Goal: Task Accomplishment & Management: Manage account settings

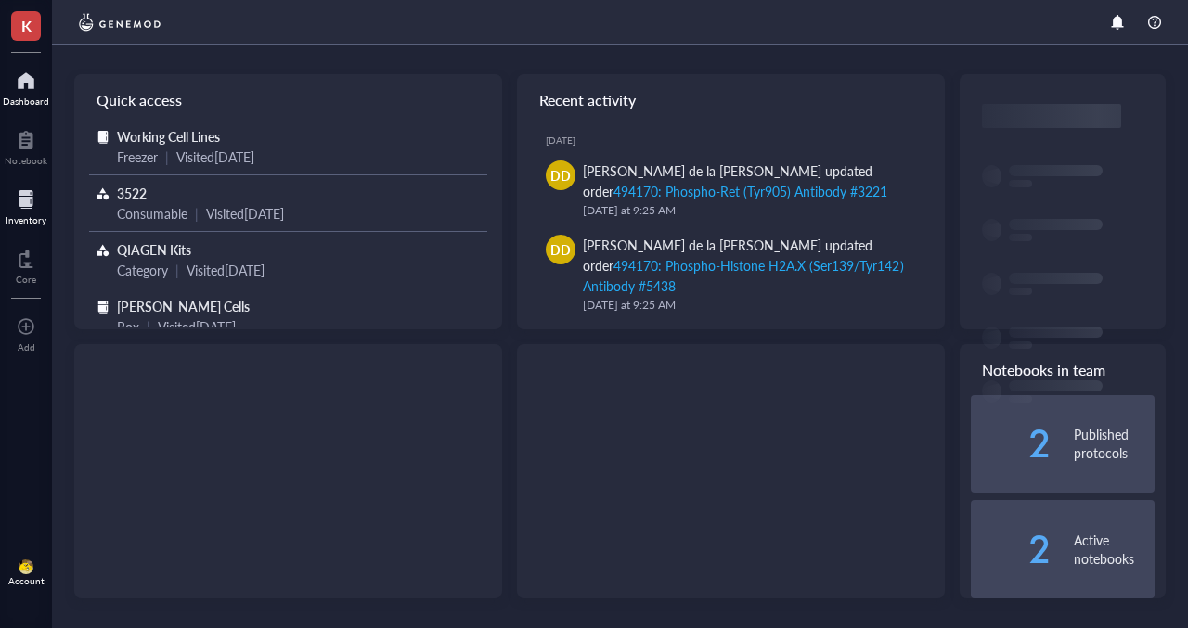
click at [25, 209] on div at bounding box center [26, 200] width 41 height 30
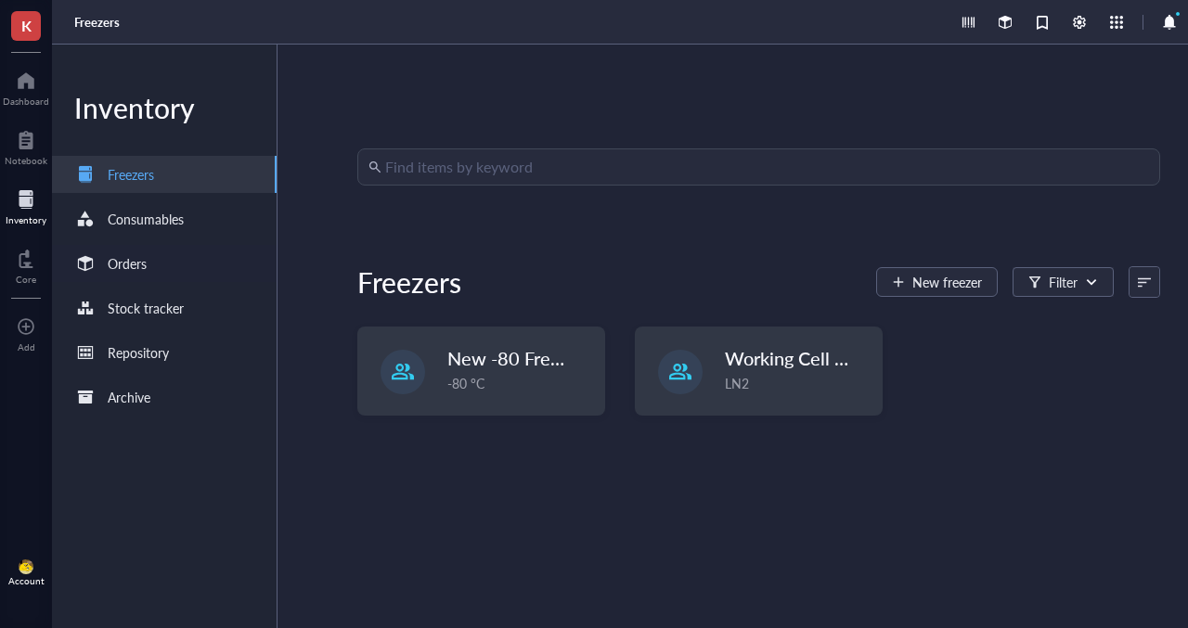
click at [209, 261] on div "Orders" at bounding box center [164, 263] width 225 height 37
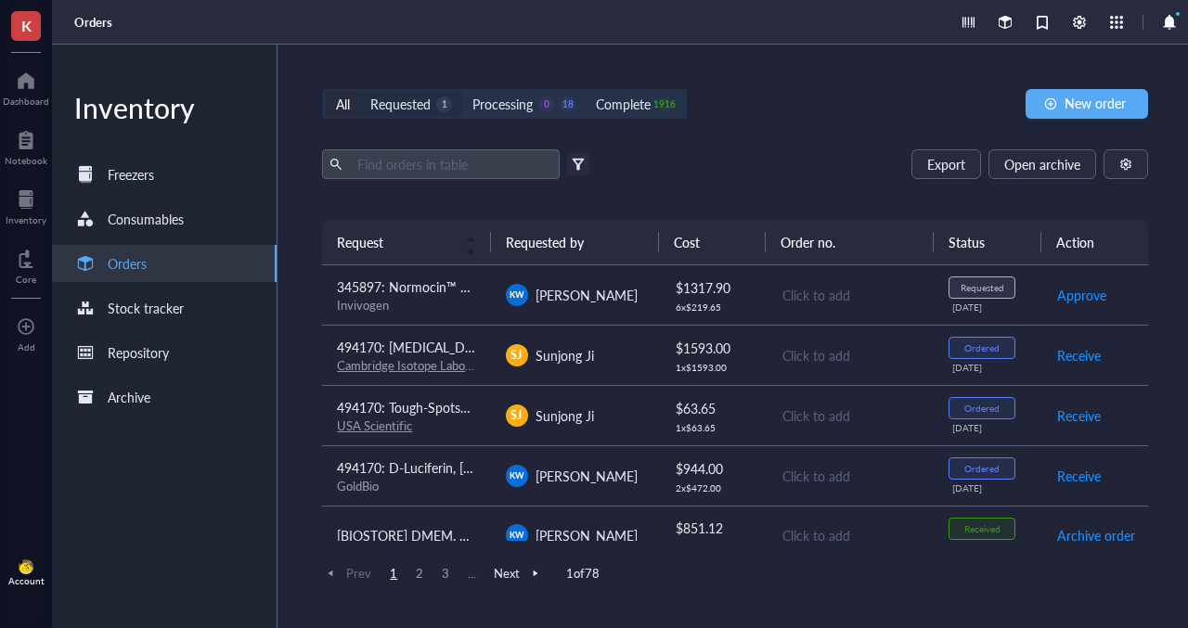
click at [440, 97] on div "1" at bounding box center [444, 105] width 16 height 16
click at [360, 91] on input "Requested 1" at bounding box center [360, 91] width 0 height 0
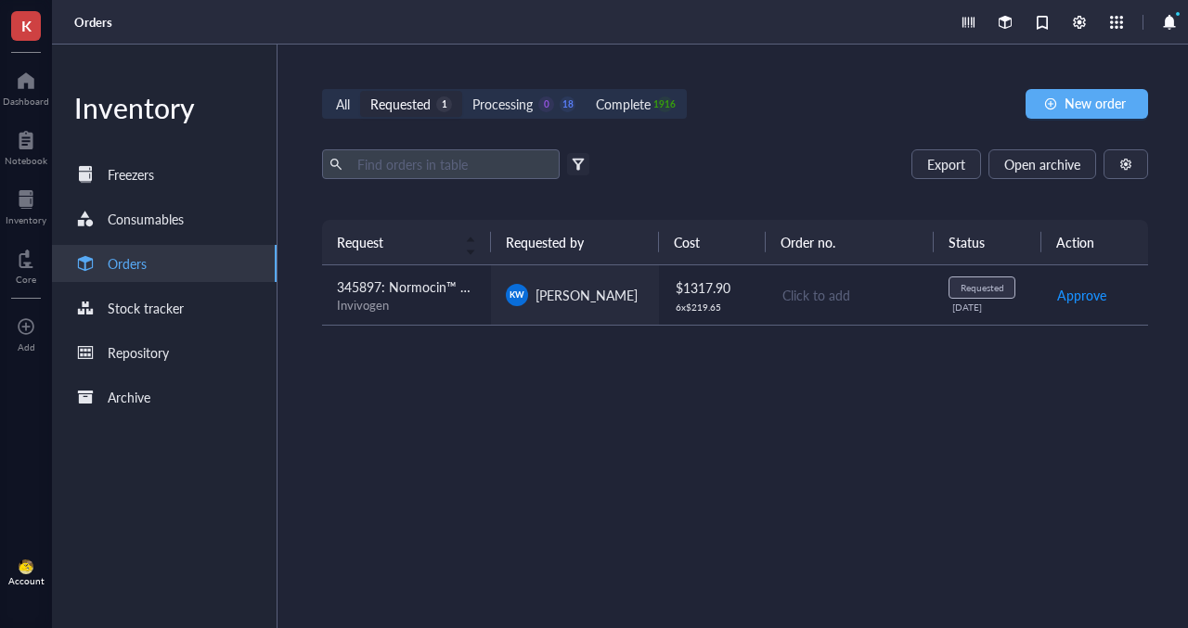
click at [640, 316] on td "[PERSON_NAME]" at bounding box center [575, 295] width 168 height 60
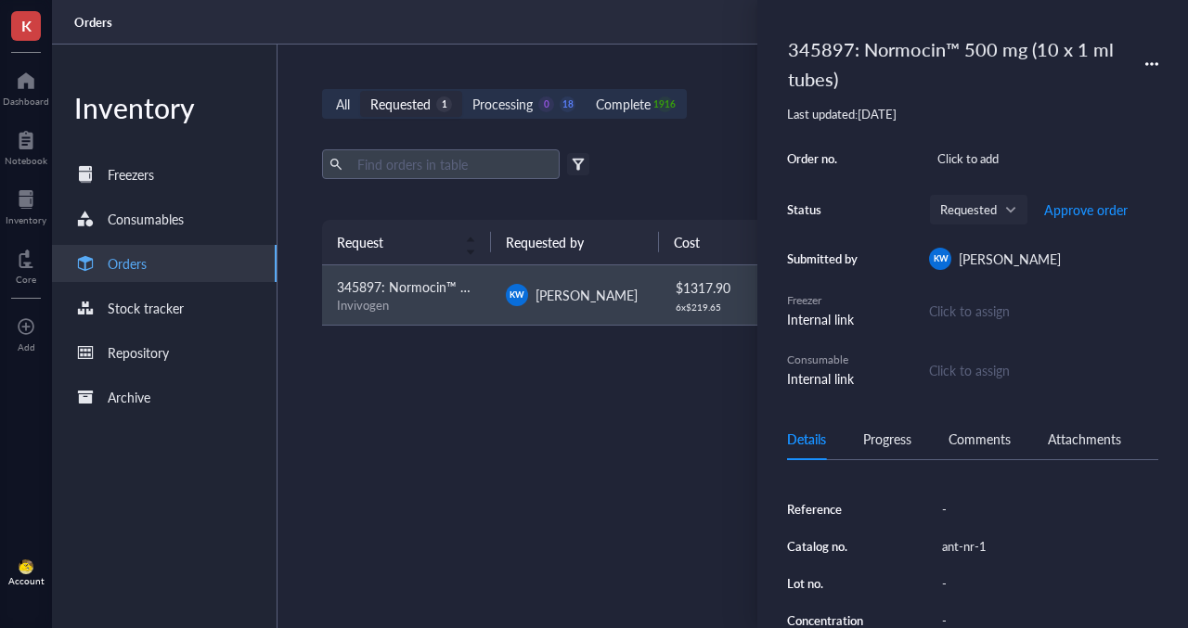
scroll to position [259, 0]
click at [964, 541] on div "ant-nr-1" at bounding box center [1046, 540] width 225 height 26
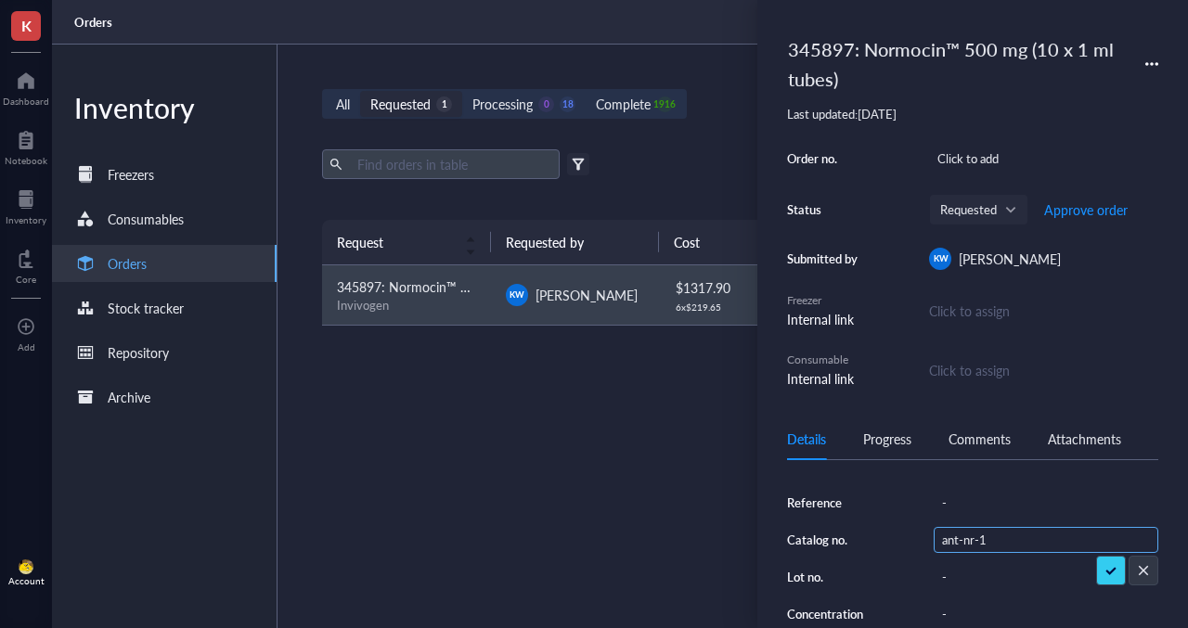
click at [961, 541] on input "ant-nr-1" at bounding box center [972, 540] width 74 height 24
click at [824, 46] on div "345897: Normocin™ 500 mg (10 x 1 ml tubes)" at bounding box center [957, 64] width 355 height 69
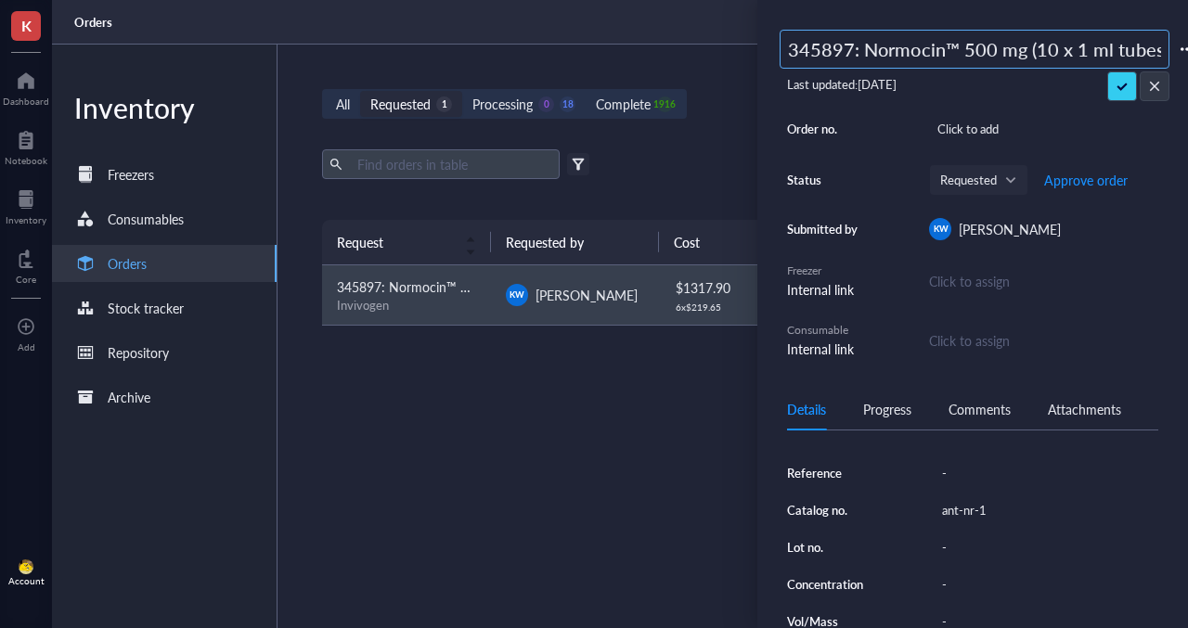
scroll to position [0, 4]
click at [810, 47] on input "345897: Normocin™ 500 mg (10 x 1 ml tubes)" at bounding box center [975, 49] width 388 height 37
type input "494170: Normocin™ 500 mg (10 x 1 ml tubes)"
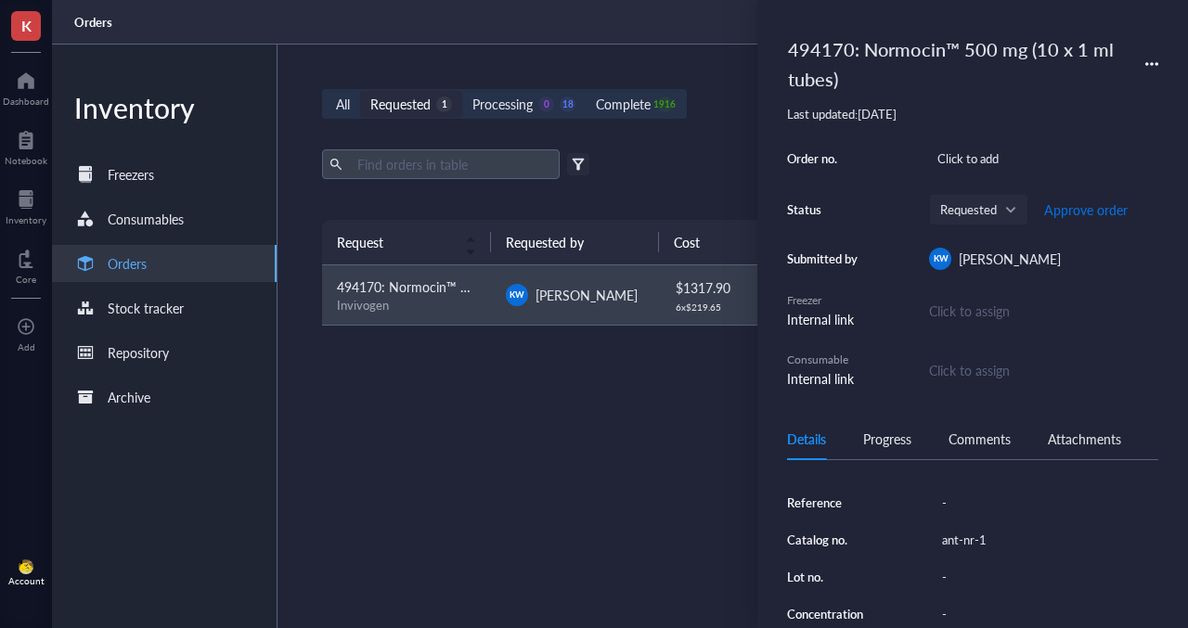
click at [1073, 210] on span "Approve order" at bounding box center [1086, 209] width 84 height 15
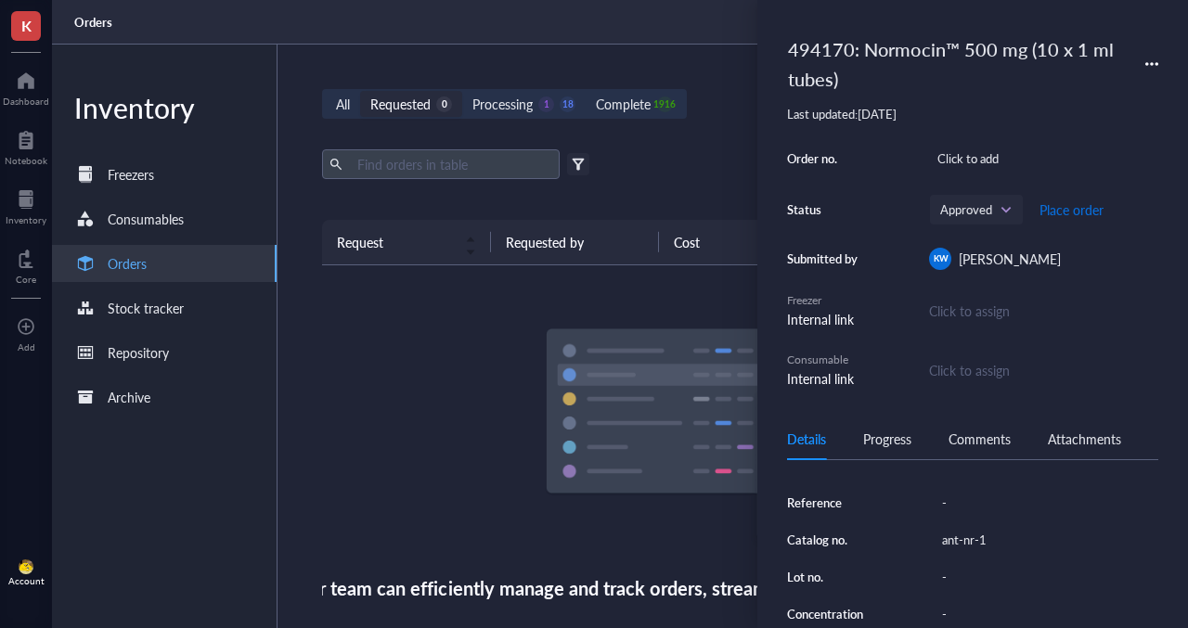
click at [1073, 210] on span "Place order" at bounding box center [1071, 209] width 64 height 15
